Goal: Transaction & Acquisition: Purchase product/service

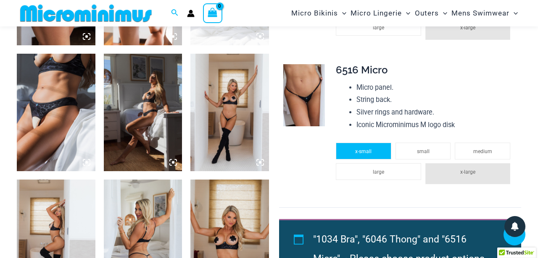
scroll to position [673, 0]
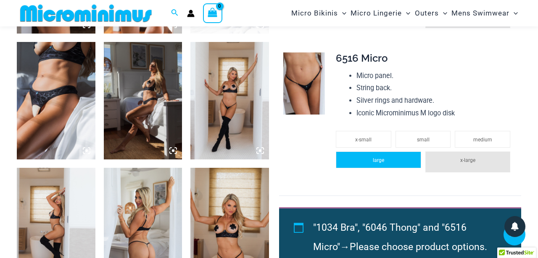
click at [387, 152] on li "large" at bounding box center [378, 160] width 85 height 17
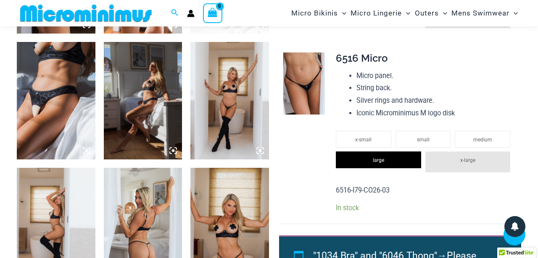
scroll to position [457, 0]
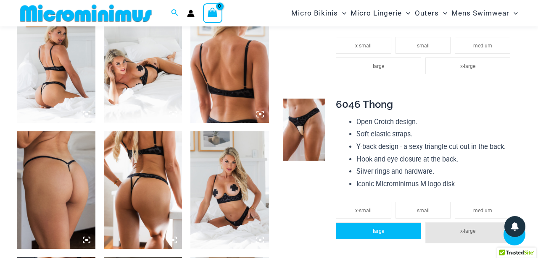
click at [391, 223] on li "large" at bounding box center [378, 231] width 85 height 17
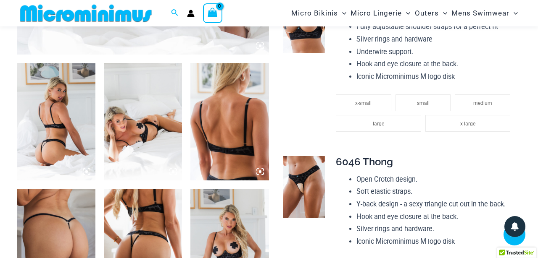
scroll to position [387, 0]
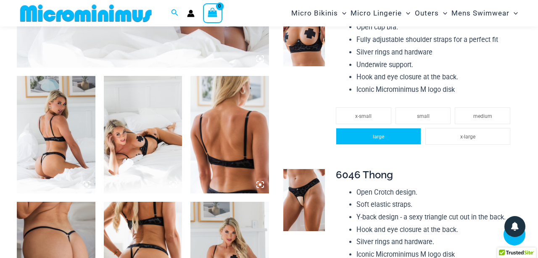
click at [380, 128] on li "large" at bounding box center [378, 136] width 85 height 17
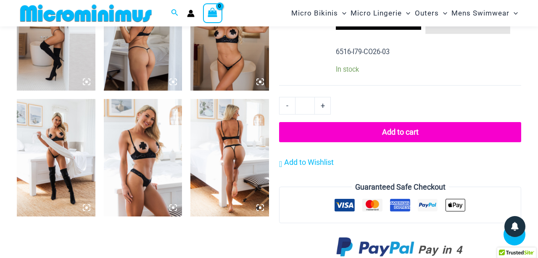
scroll to position [849, 0]
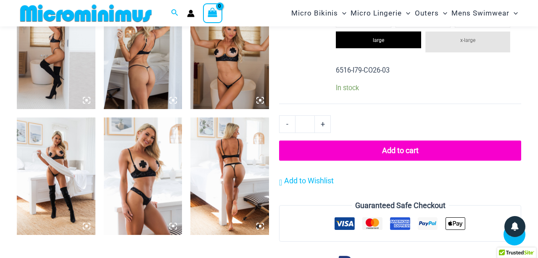
click at [384, 141] on button "Add to cart" at bounding box center [400, 151] width 242 height 20
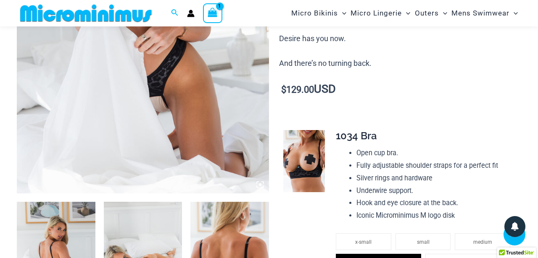
scroll to position [34, 0]
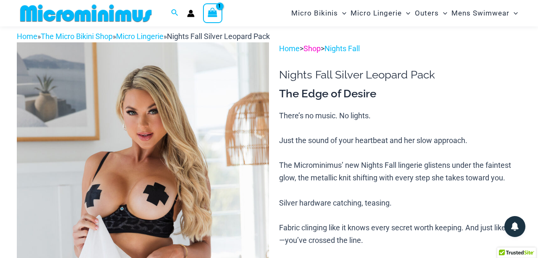
click at [318, 49] on link "Shop" at bounding box center [311, 48] width 17 height 9
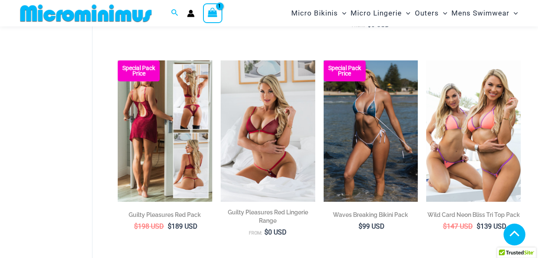
scroll to position [272, 0]
click at [174, 113] on img at bounding box center [165, 131] width 95 height 142
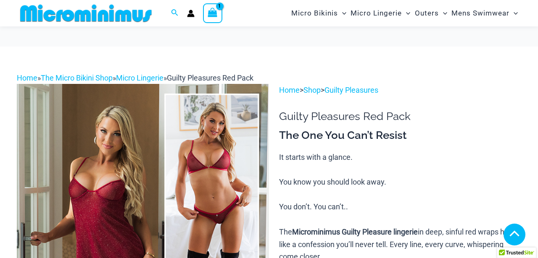
scroll to position [363, 0]
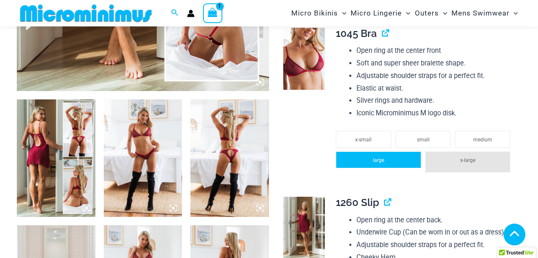
click at [370, 152] on li "large" at bounding box center [378, 160] width 85 height 17
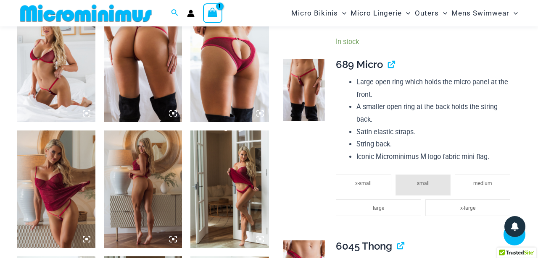
scroll to position [720, 0]
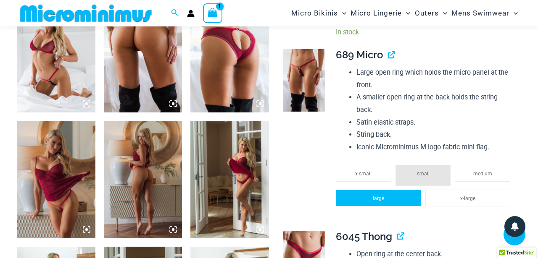
click at [363, 190] on li "large" at bounding box center [378, 198] width 85 height 17
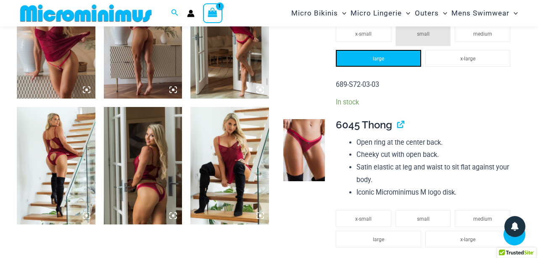
scroll to position [867, 0]
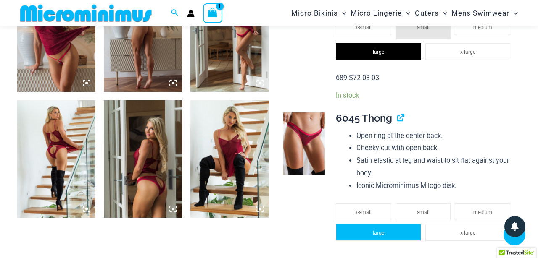
click at [360, 224] on li "large" at bounding box center [378, 232] width 85 height 17
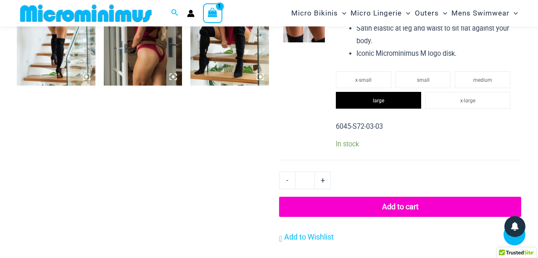
scroll to position [1020, 0]
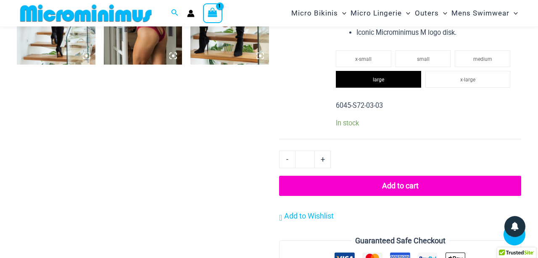
click at [354, 176] on button "Add to cart" at bounding box center [400, 186] width 242 height 20
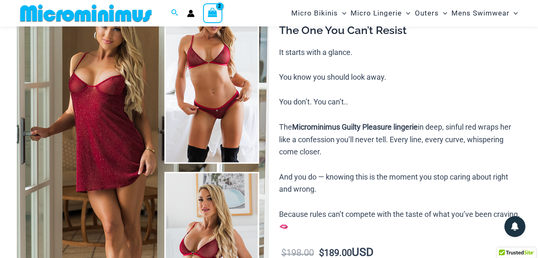
scroll to position [34, 0]
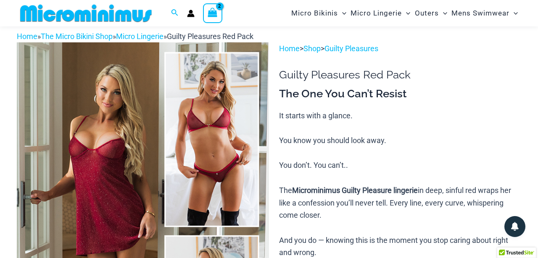
click at [215, 11] on icon "View Shopping Cart, 2 items" at bounding box center [213, 13] width 10 height 10
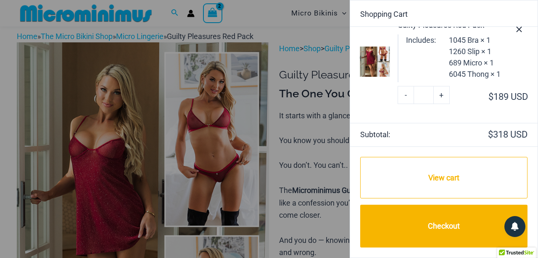
scroll to position [118, 0]
click at [334, 249] on div at bounding box center [269, 129] width 538 height 258
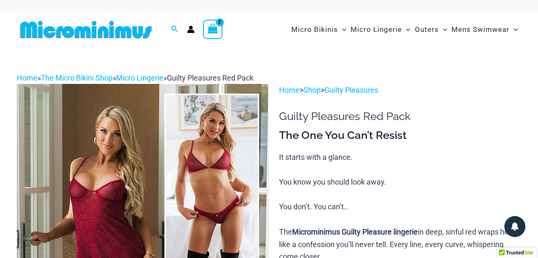
scroll to position [0, 0]
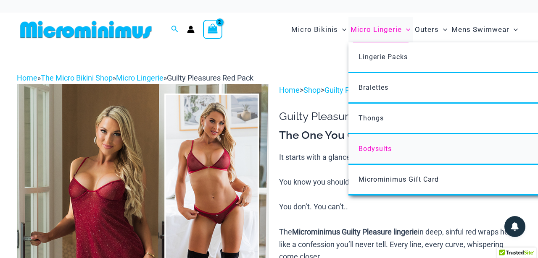
click at [375, 146] on span "Bodysuits" at bounding box center [374, 149] width 33 height 8
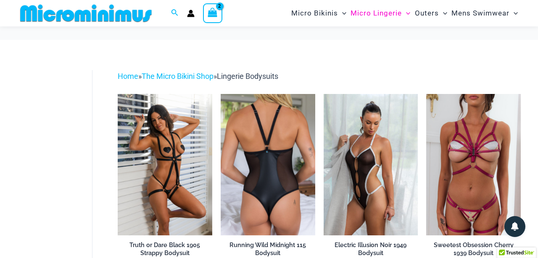
scroll to position [61, 0]
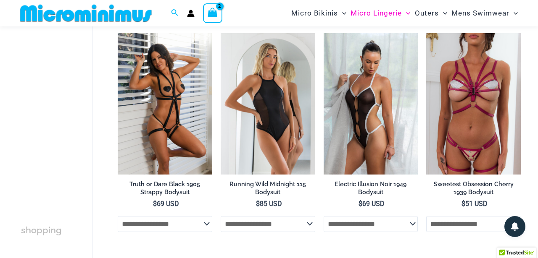
click at [418, 221] on ul "**********" at bounding box center [319, 146] width 403 height 227
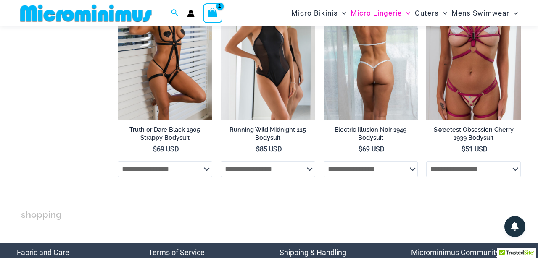
scroll to position [115, 0]
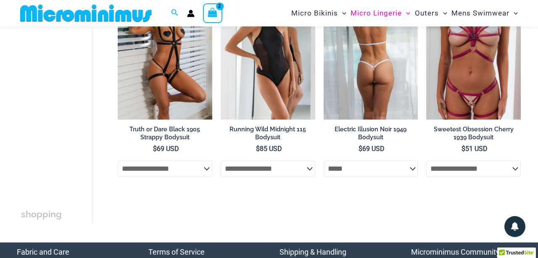
select select "*****"
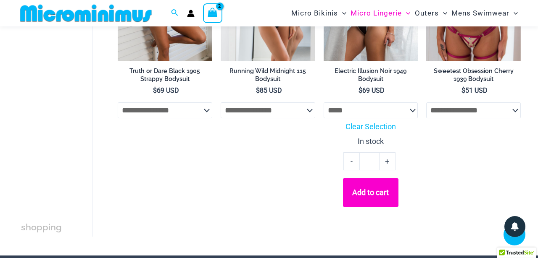
scroll to position [174, 0]
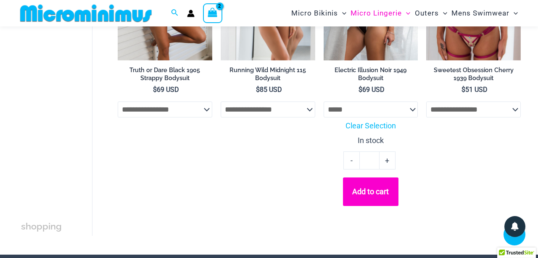
click at [370, 187] on button "Add to cart" at bounding box center [370, 192] width 55 height 29
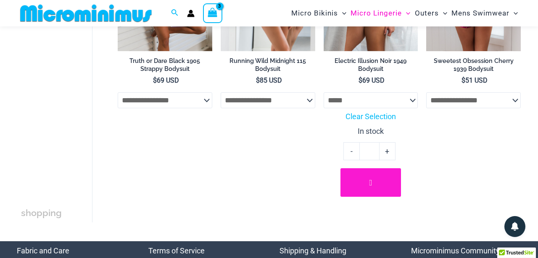
scroll to position [34, 0]
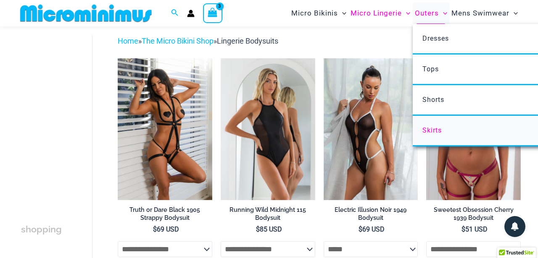
click at [431, 123] on link "Skirts" at bounding box center [537, 131] width 250 height 31
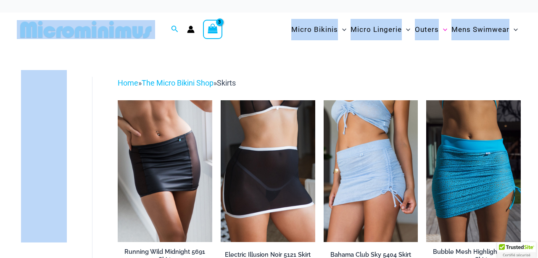
drag, startPoint x: 440, startPoint y: 58, endPoint x: 435, endPoint y: 9, distance: 49.4
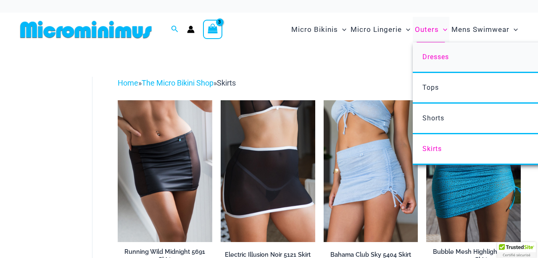
click at [437, 55] on span "Dresses" at bounding box center [435, 57] width 26 height 8
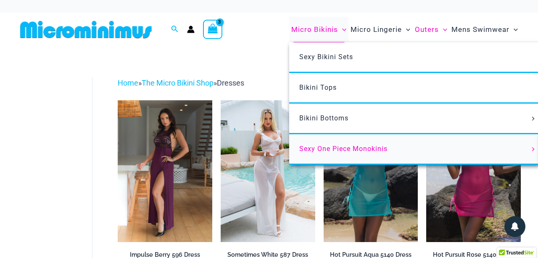
click at [331, 145] on span "Sexy One Piece Monokinis" at bounding box center [343, 149] width 88 height 8
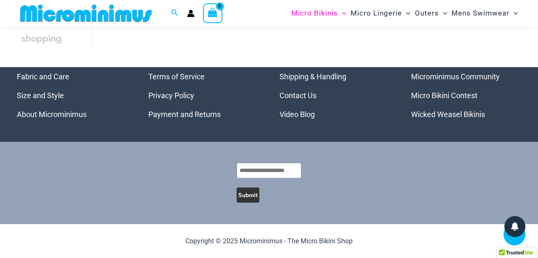
scroll to position [1662, 0]
